Goal: Find specific page/section: Find specific page/section

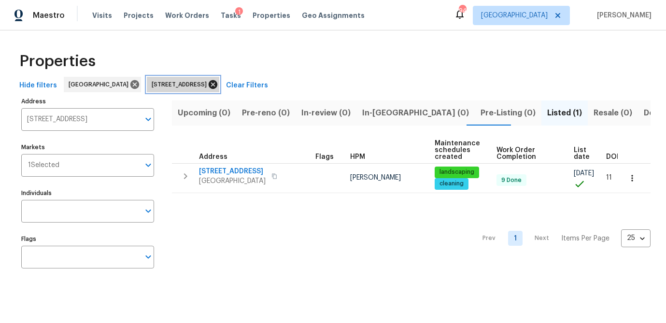
click at [217, 81] on icon at bounding box center [213, 84] width 9 height 9
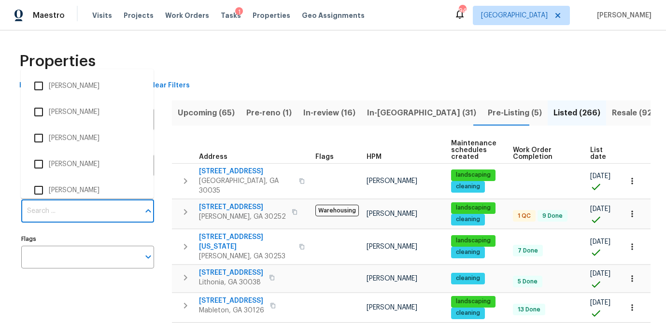
click at [63, 216] on input "Individuals" at bounding box center [80, 211] width 118 height 23
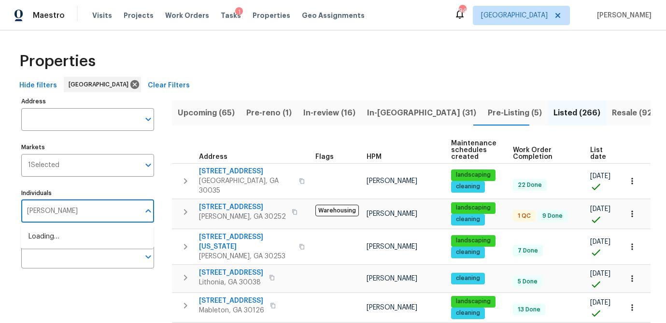
type input "mirsad srna"
click at [43, 242] on input "checkbox" at bounding box center [38, 242] width 20 height 20
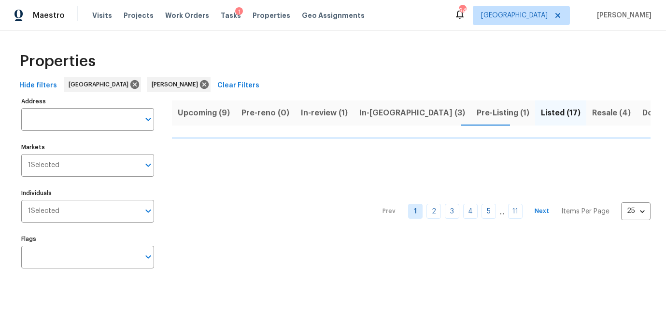
click at [299, 70] on div "Properties" at bounding box center [332, 61] width 635 height 31
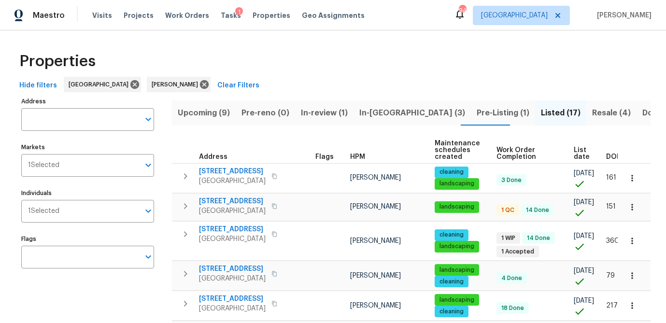
click at [578, 153] on span "List date" at bounding box center [582, 154] width 16 height 14
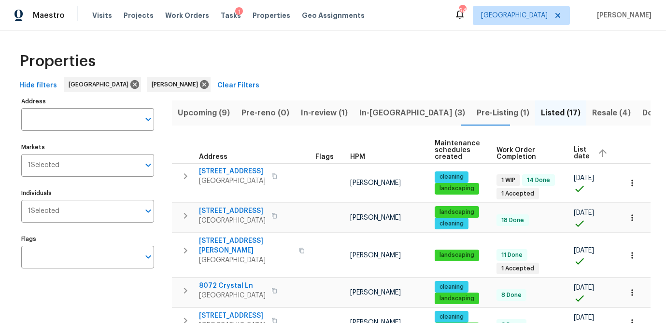
click at [574, 144] on th "List date" at bounding box center [592, 150] width 44 height 27
click at [576, 153] on span "List date" at bounding box center [582, 153] width 16 height 14
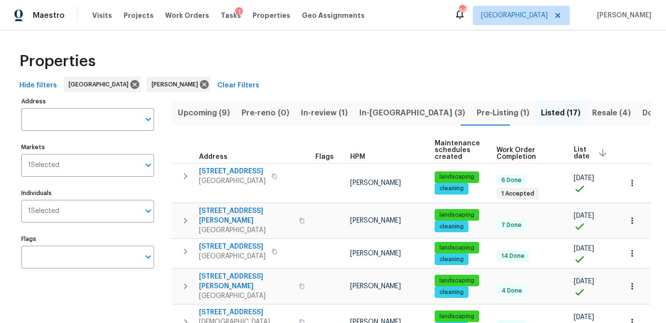
click at [476, 113] on span "Pre-Listing (1)" at bounding box center [502, 113] width 53 height 14
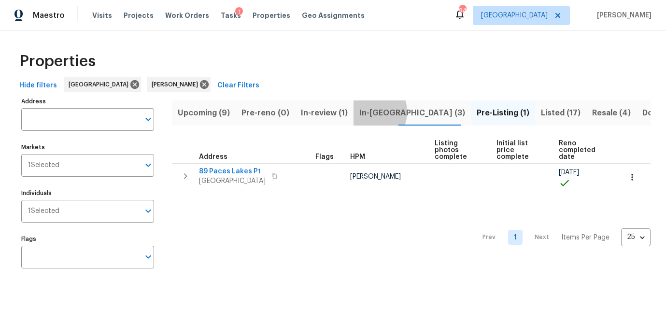
click at [363, 112] on span "In-reno (3)" at bounding box center [412, 113] width 106 height 14
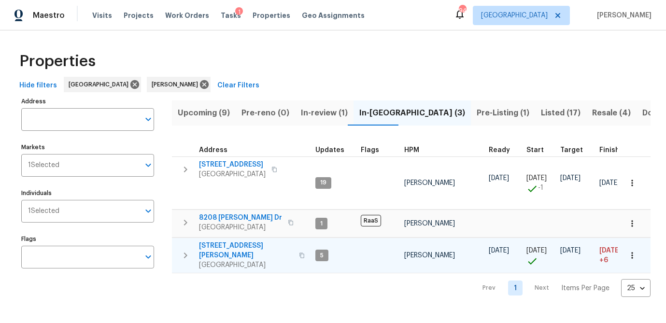
click at [224, 244] on span "422 Marty Ln" at bounding box center [246, 250] width 94 height 19
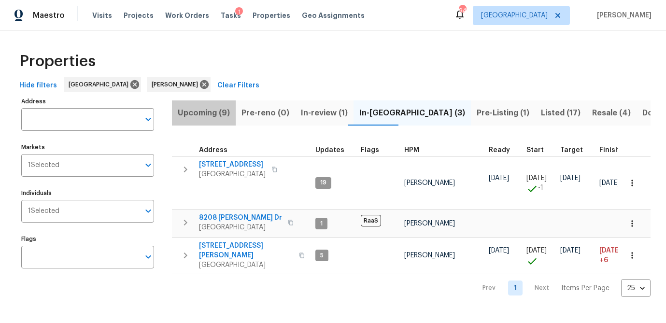
click at [208, 114] on span "Upcoming (9)" at bounding box center [204, 113] width 52 height 14
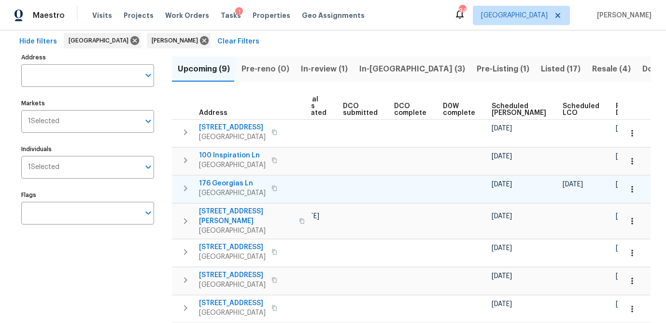
scroll to position [46, 0]
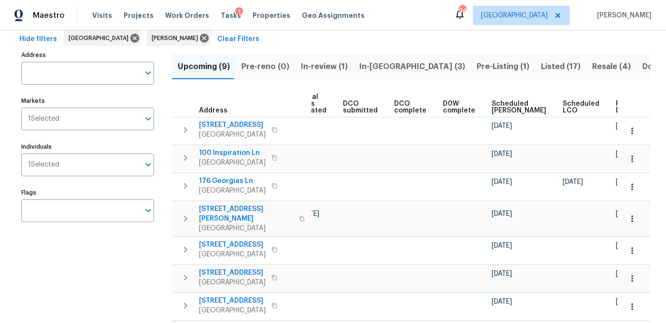
click at [616, 108] on span "Ready Date" at bounding box center [626, 107] width 21 height 14
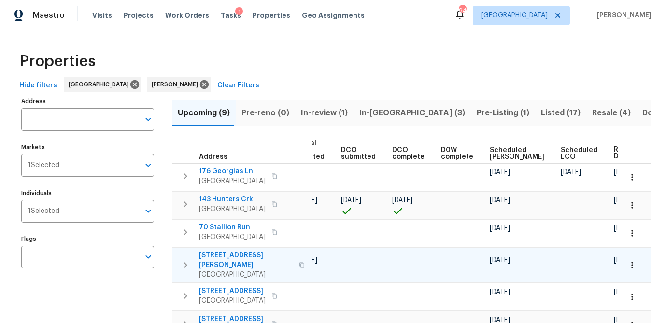
scroll to position [0, 147]
